Goal: Transaction & Acquisition: Book appointment/travel/reservation

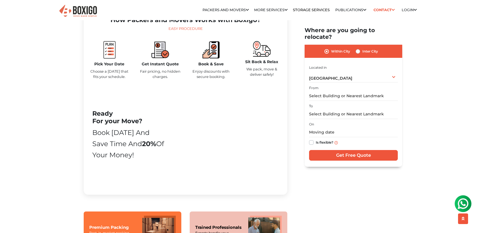
scroll to position [279, 0]
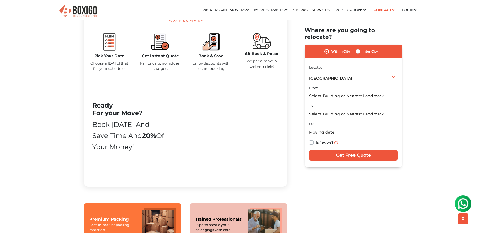
click at [351, 84] on div "From" at bounding box center [353, 92] width 89 height 16
click at [316, 85] on label "From" at bounding box center [313, 87] width 9 height 5
click at [395, 71] on div "[GEOGRAPHIC_DATA] Select City [GEOGRAPHIC_DATA] [GEOGRAPHIC_DATA] [GEOGRAPHIC_D…" at bounding box center [353, 77] width 89 height 12
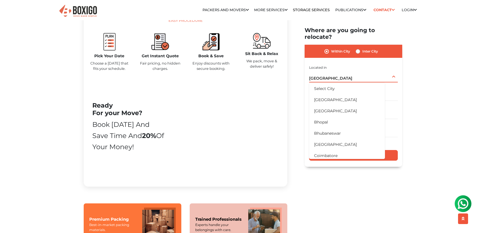
click at [325, 76] on span "[GEOGRAPHIC_DATA]" at bounding box center [330, 78] width 43 height 5
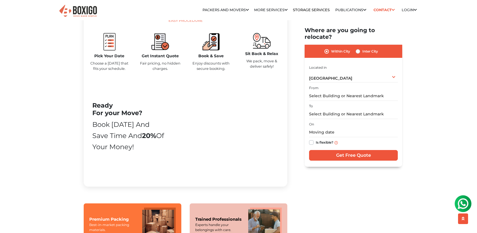
click at [325, 84] on div "From" at bounding box center [353, 92] width 89 height 16
click at [322, 84] on div "From" at bounding box center [353, 92] width 89 height 16
click at [371, 84] on div "From" at bounding box center [353, 92] width 89 height 16
click at [333, 48] on label "Within City" at bounding box center [340, 51] width 19 height 7
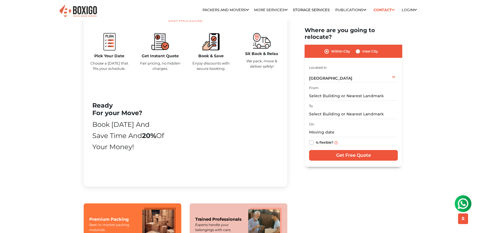
click at [329, 48] on input "Within City" at bounding box center [327, 51] width 4 height 6
click at [316, 139] on label "Is flexible?" at bounding box center [325, 142] width 18 height 6
click at [310, 139] on input "Is flexible?" at bounding box center [311, 142] width 4 height 6
click at [328, 121] on div "On Is flexible?" at bounding box center [353, 134] width 89 height 27
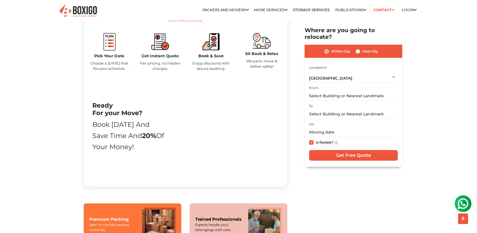
click at [328, 121] on div "On Is flexible?" at bounding box center [353, 134] width 89 height 27
click at [316, 139] on label "Is flexible?" at bounding box center [325, 142] width 18 height 6
click at [313, 139] on input "Is flexible?" at bounding box center [311, 142] width 4 height 6
checkbox input "false"
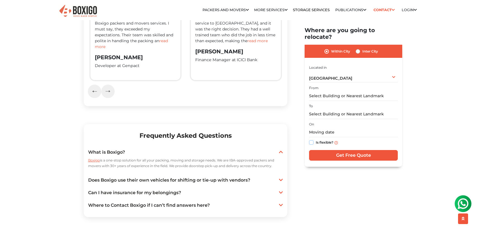
scroll to position [960, 0]
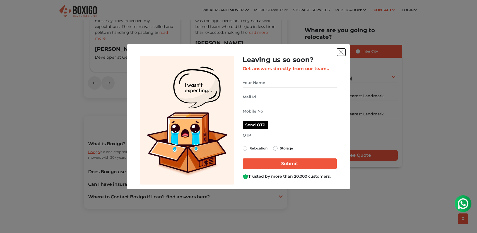
click at [342, 52] on img "get free quote dialog" at bounding box center [341, 52] width 5 height 5
